Goal: Go to known website: Access a specific website the user already knows

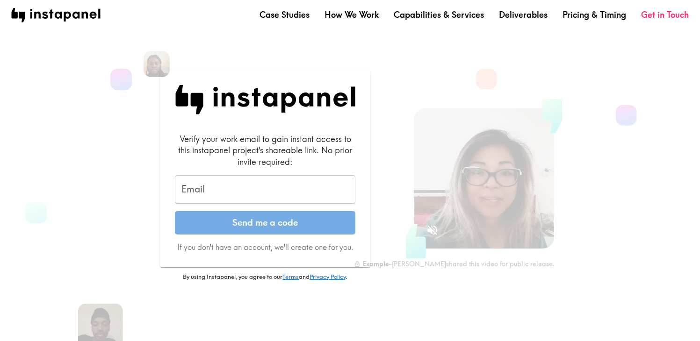
click at [272, 188] on input "Email" at bounding box center [265, 189] width 181 height 29
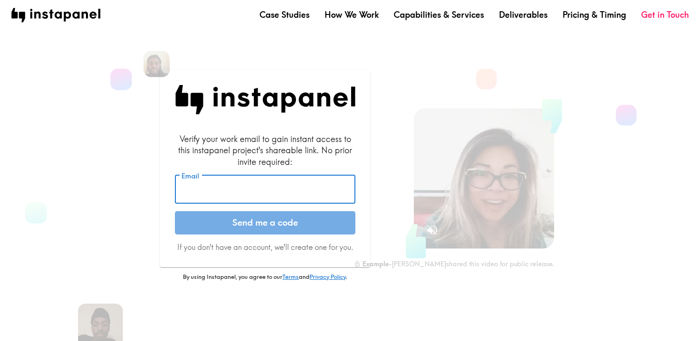
type input "[EMAIL_ADDRESS][DOMAIN_NAME]"
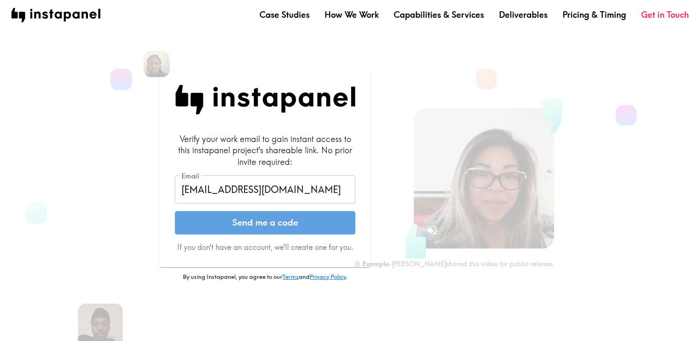
click at [272, 218] on button "Send me a code" at bounding box center [265, 222] width 181 height 23
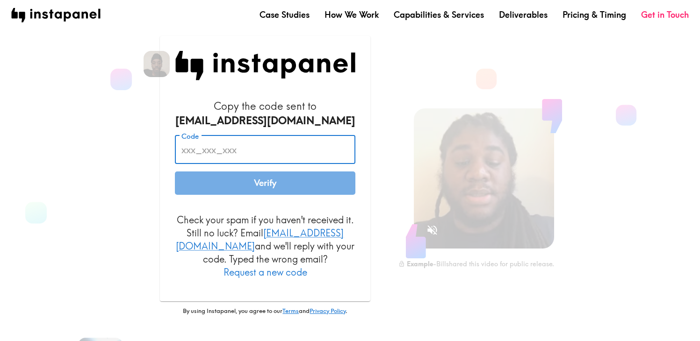
click at [265, 157] on input "Code" at bounding box center [265, 150] width 181 height 29
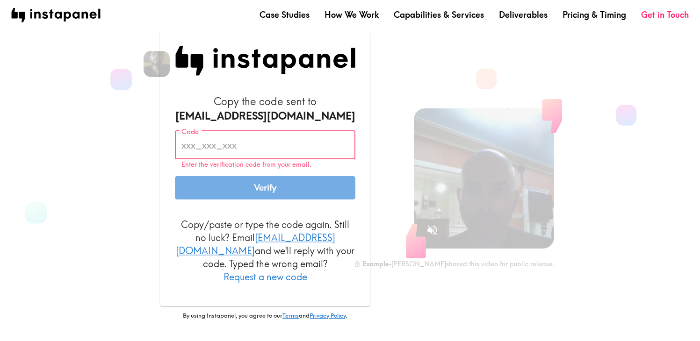
paste input "y9f_R74_gUe"
type input "y9f_R74_gUe"
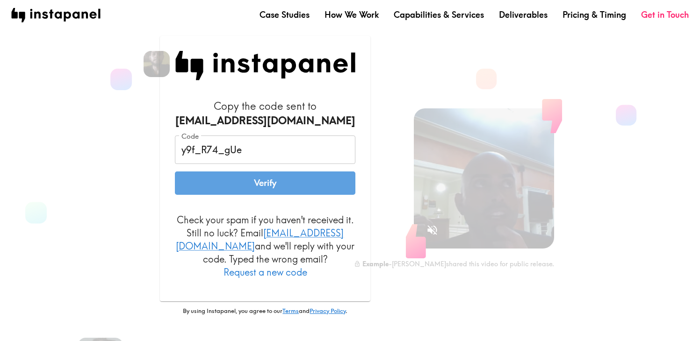
click at [292, 192] on button "Verify" at bounding box center [265, 183] width 181 height 23
